Goal: Transaction & Acquisition: Download file/media

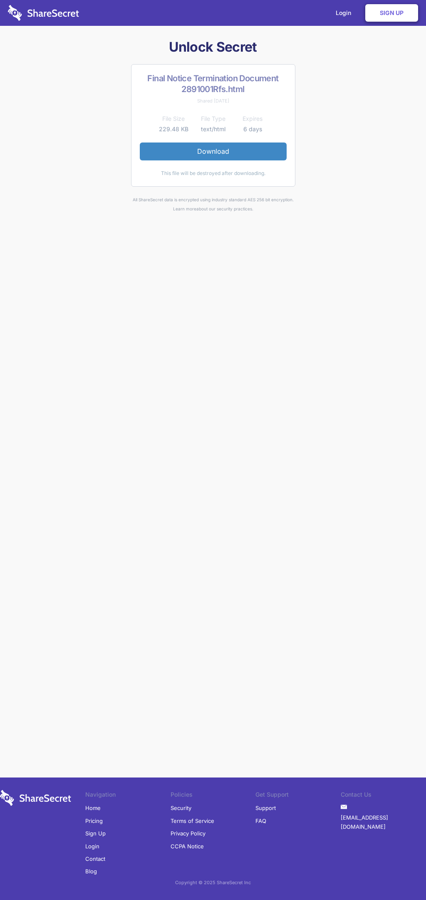
click at [213, 151] on link "Download" at bounding box center [213, 150] width 147 height 17
